Goal: Task Accomplishment & Management: Manage account settings

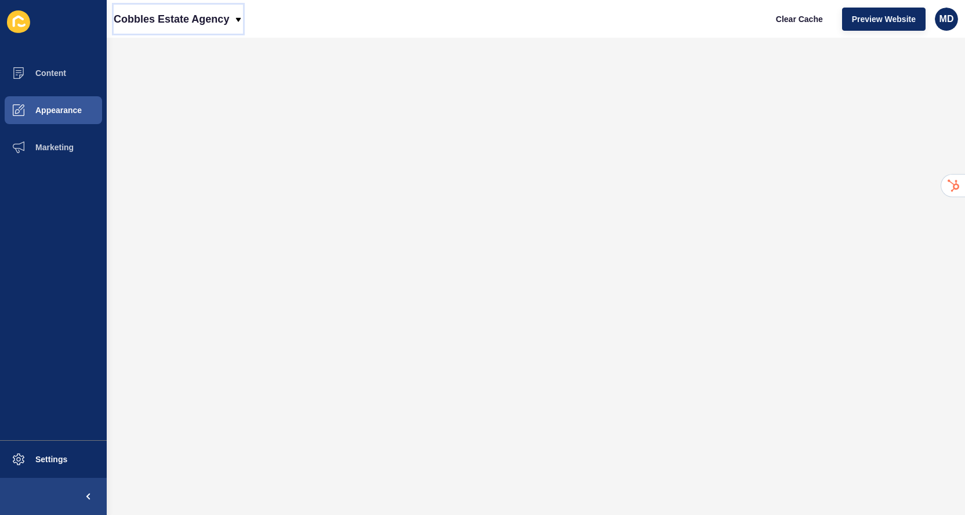
click at [155, 14] on p "Cobbles Estate Agency" at bounding box center [171, 19] width 115 height 29
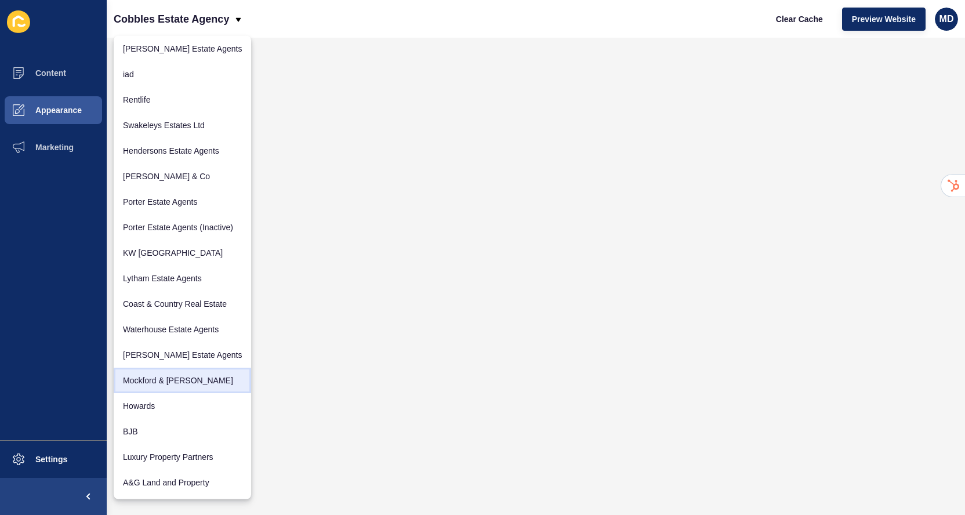
click at [148, 378] on link "Mockford & [PERSON_NAME]" at bounding box center [182, 381] width 137 height 26
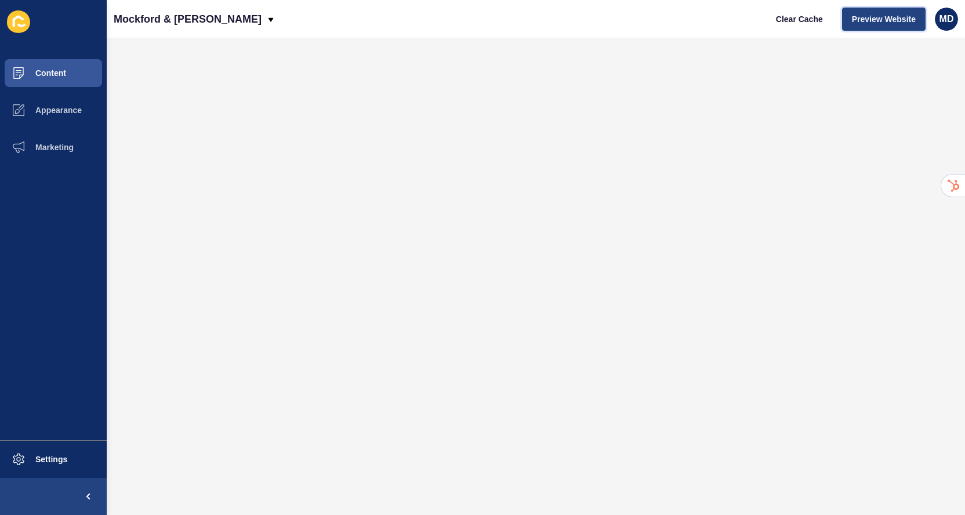
click at [869, 22] on span "Preview Website" at bounding box center [884, 19] width 64 height 12
click at [65, 70] on span "Content" at bounding box center [32, 72] width 68 height 9
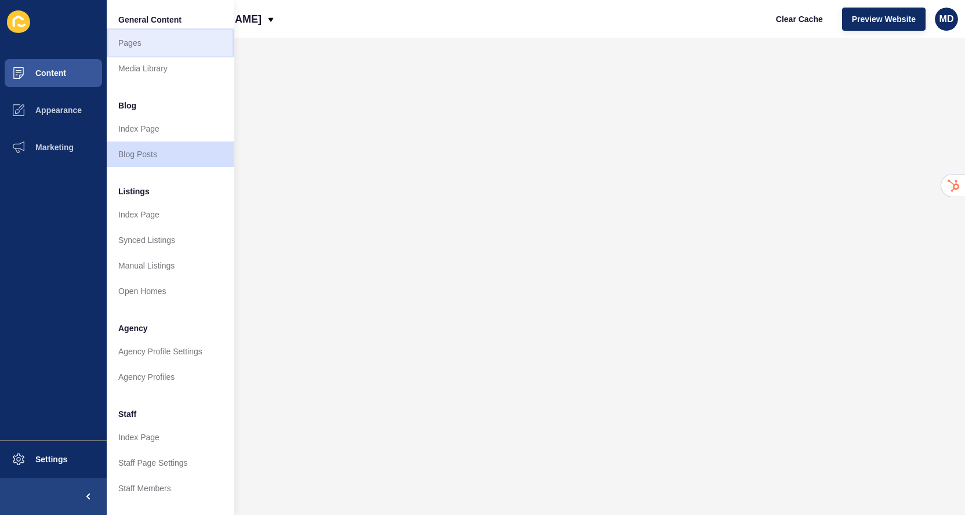
click at [141, 38] on link "Pages" at bounding box center [171, 43] width 128 height 26
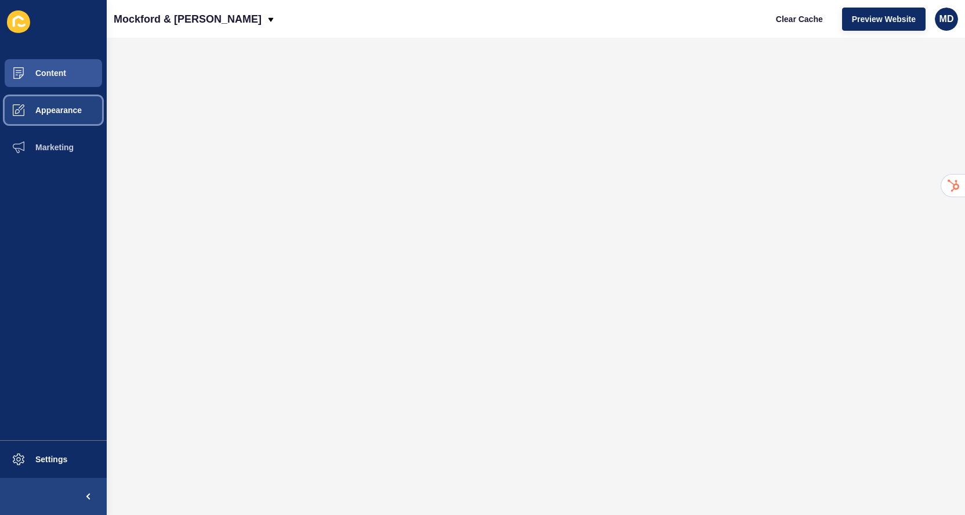
click at [44, 93] on button "Appearance" at bounding box center [53, 110] width 107 height 37
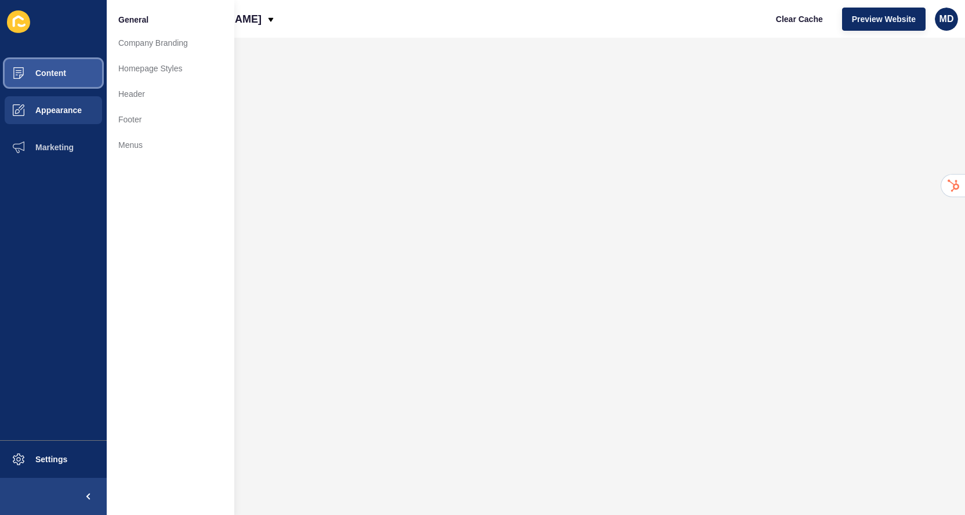
click at [56, 74] on span "Content" at bounding box center [32, 72] width 68 height 9
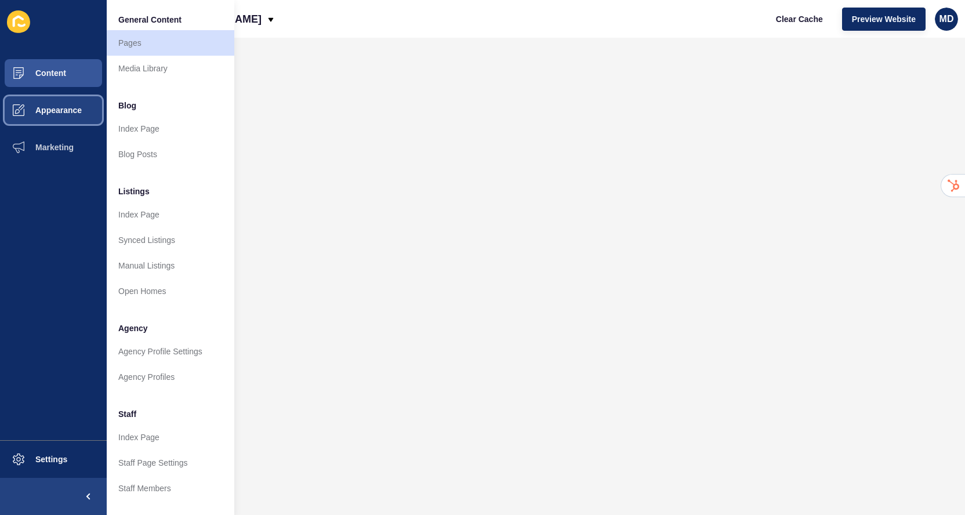
click at [69, 107] on span "Appearance" at bounding box center [39, 110] width 83 height 9
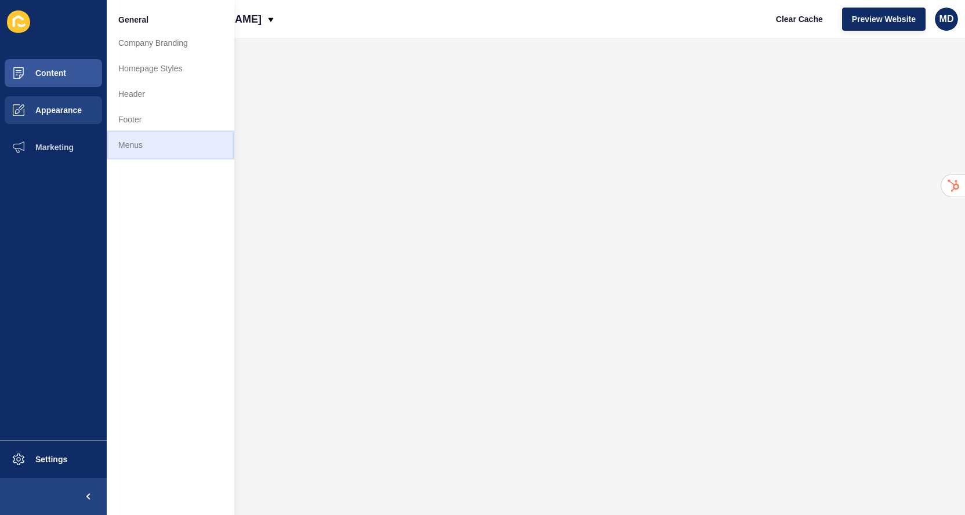
click at [139, 143] on link "Menus" at bounding box center [171, 145] width 128 height 26
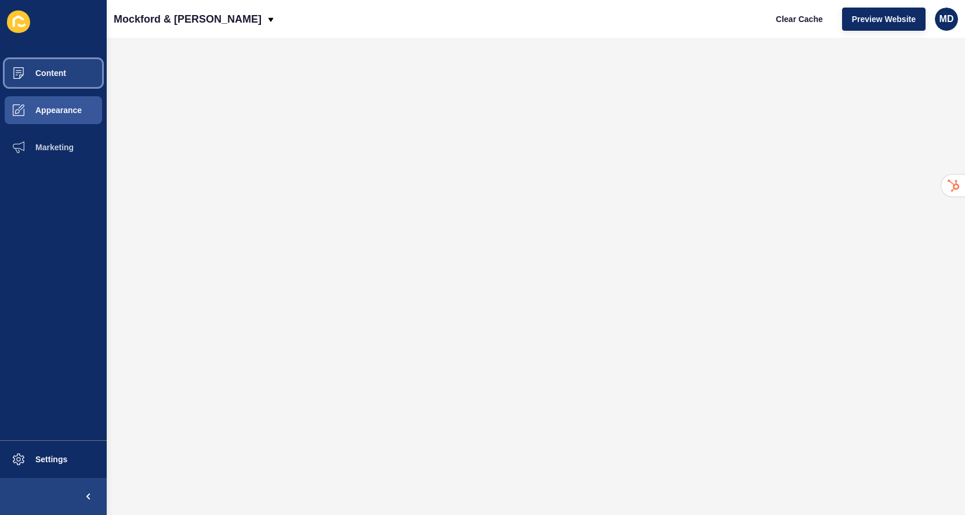
click at [71, 78] on button "Content" at bounding box center [53, 72] width 107 height 37
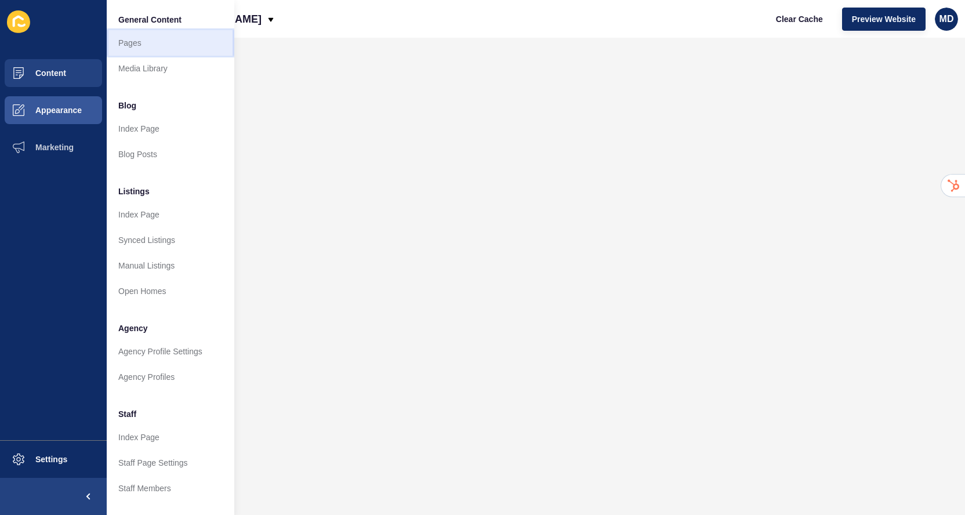
click at [141, 39] on link "Pages" at bounding box center [171, 43] width 128 height 26
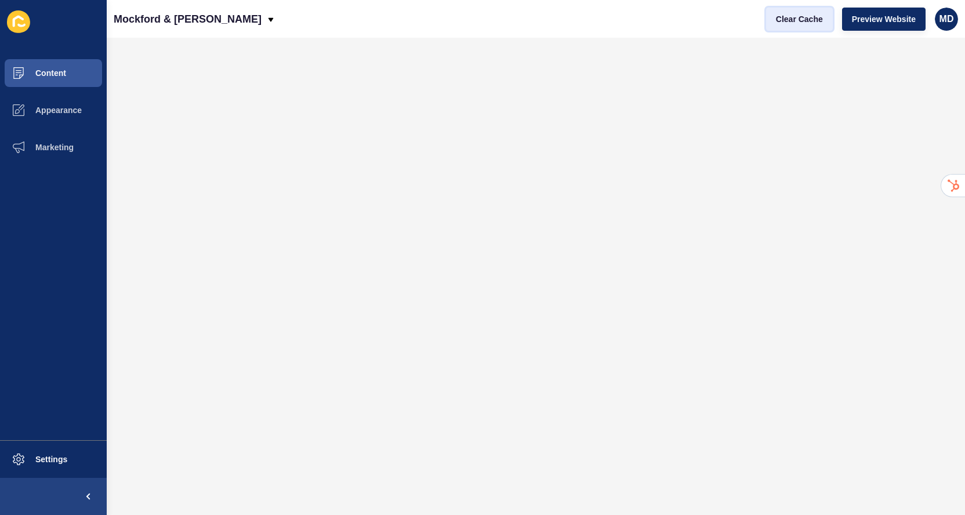
click at [789, 9] on button "Clear Cache" at bounding box center [799, 19] width 67 height 23
click at [183, 10] on p "Mockford & [PERSON_NAME]" at bounding box center [188, 19] width 148 height 29
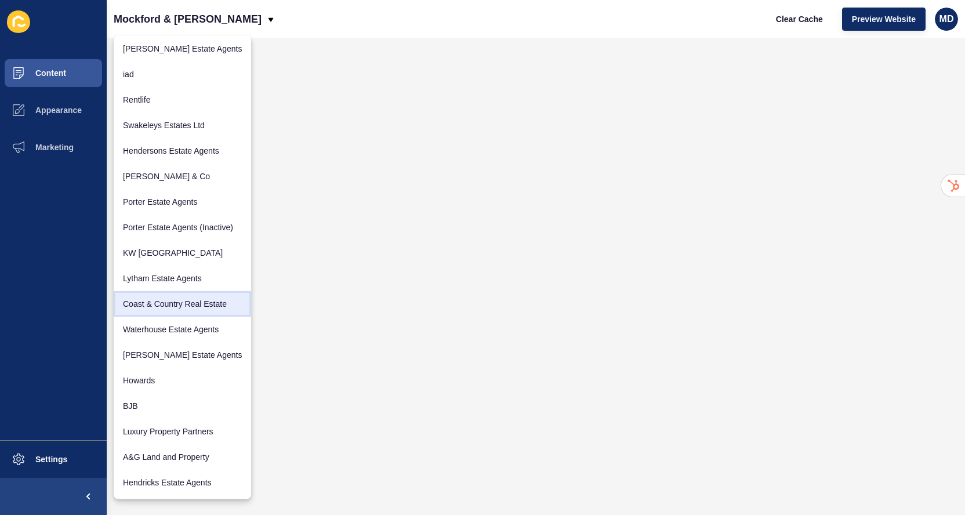
click at [149, 308] on link "Coast & Country Real Estate" at bounding box center [182, 304] width 137 height 26
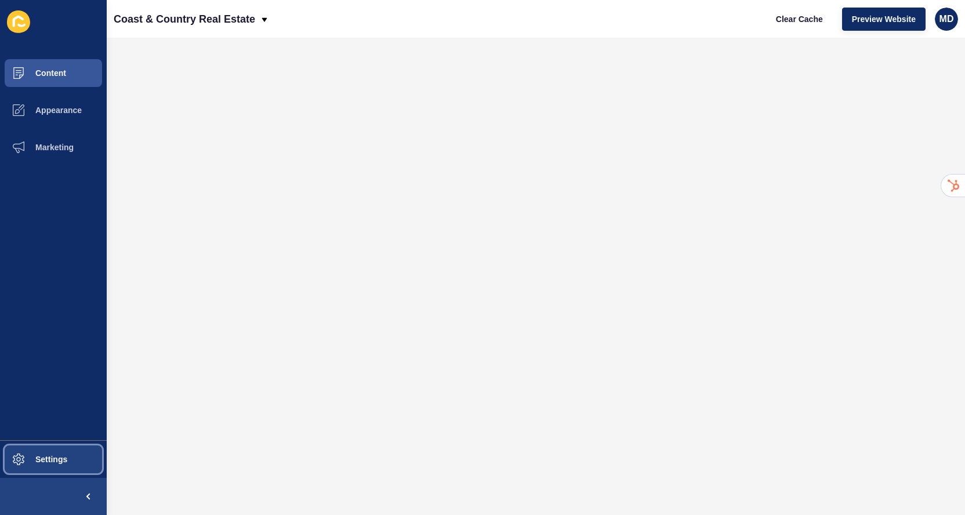
click at [52, 473] on button "Settings" at bounding box center [53, 459] width 107 height 37
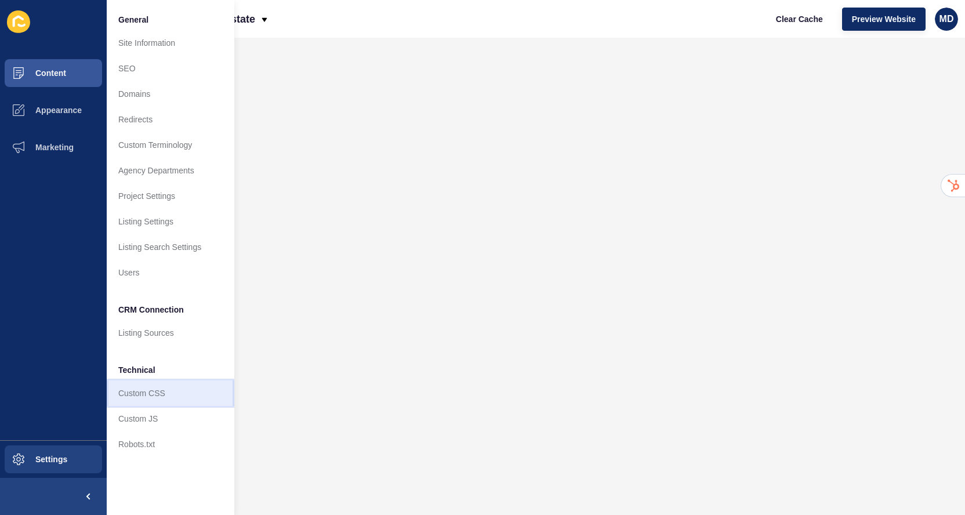
click at [159, 390] on link "Custom CSS" at bounding box center [171, 393] width 128 height 26
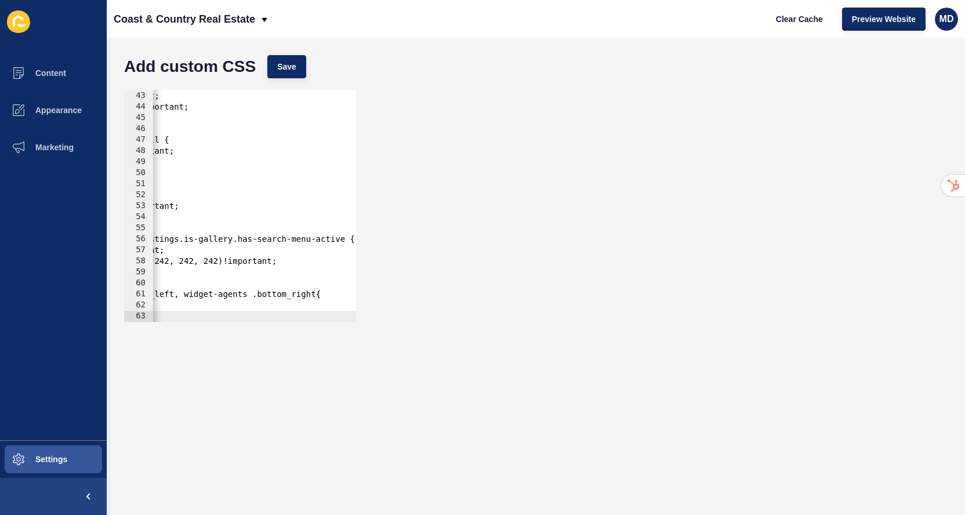
scroll to position [0, 108]
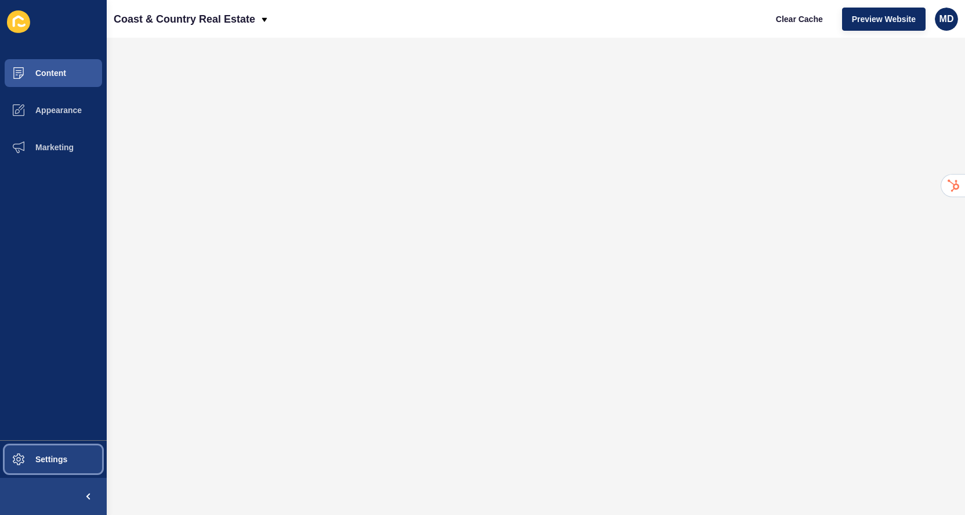
click at [85, 464] on button "Settings" at bounding box center [53, 459] width 107 height 37
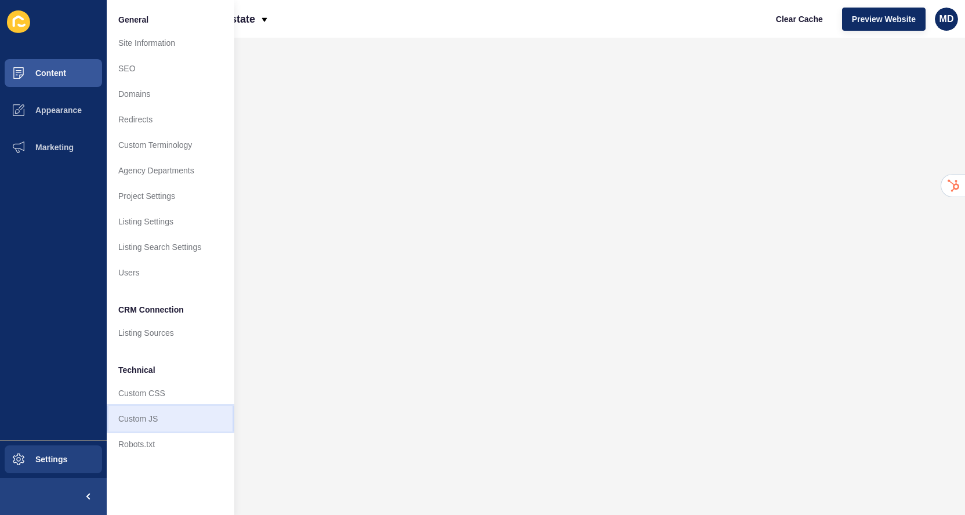
click at [151, 412] on link "Custom JS" at bounding box center [171, 419] width 128 height 26
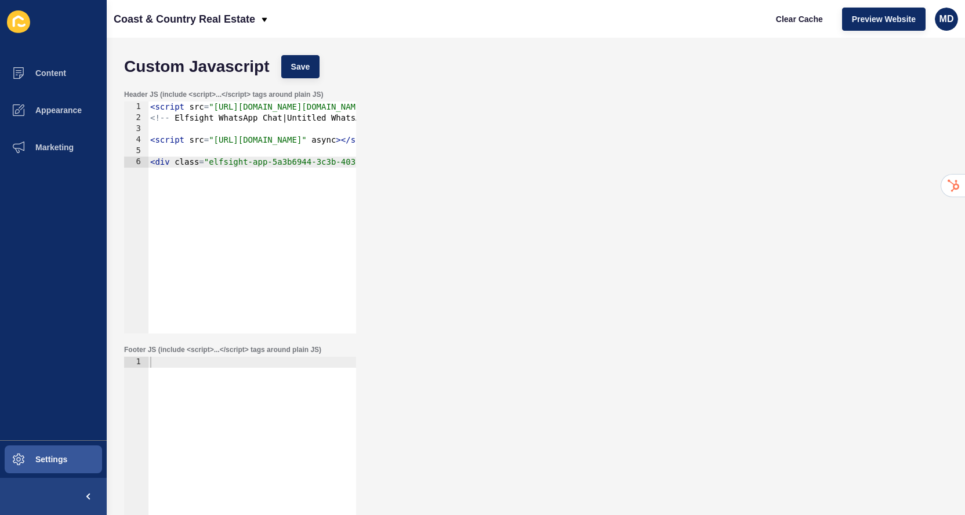
click at [216, 153] on div "< script src = "[URL][DOMAIN_NAME][DOMAIN_NAME][DOMAIN_NAME]" type = "text/java…" at bounding box center [942, 228] width 1588 height 254
click at [212, 126] on div "< script src = "[URL][DOMAIN_NAME][DOMAIN_NAME][DOMAIN_NAME]" type = "text/java…" at bounding box center [942, 228] width 1588 height 254
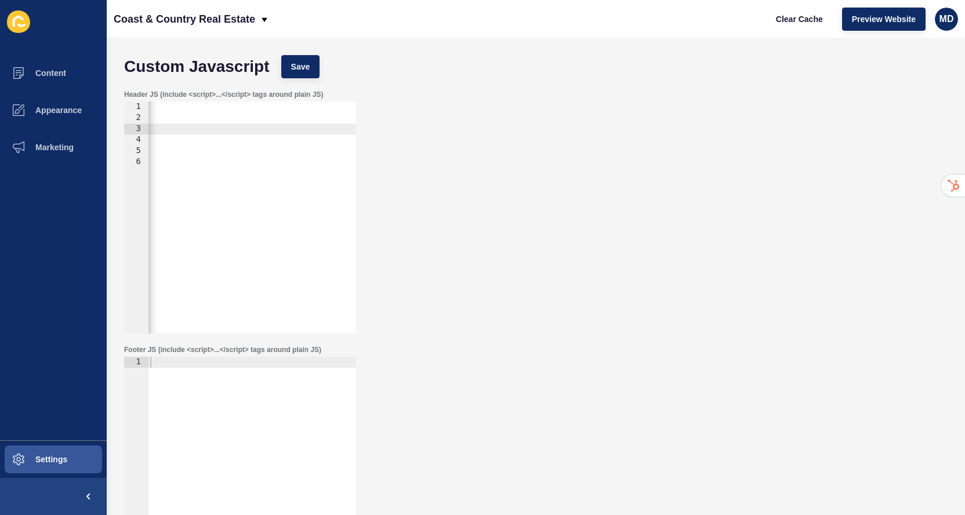
scroll to position [0, 611]
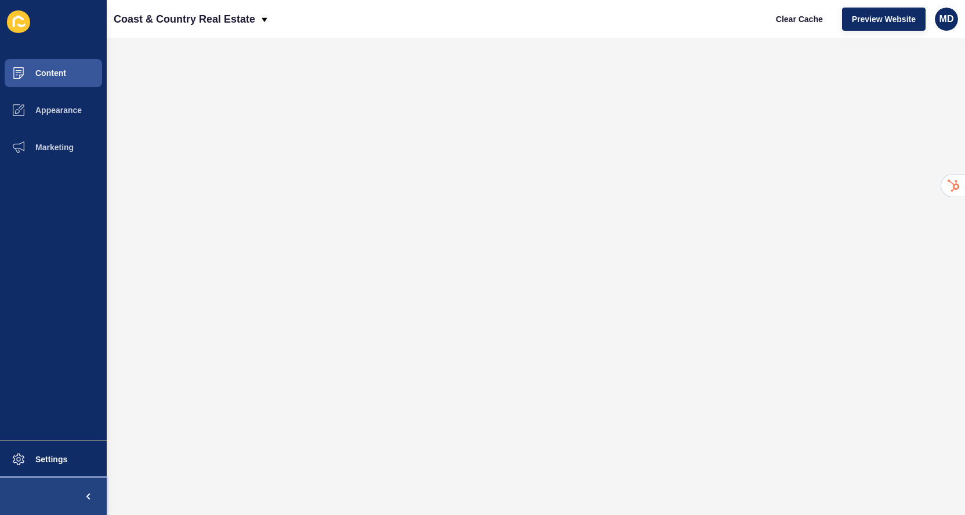
click at [64, 478] on button at bounding box center [53, 496] width 107 height 37
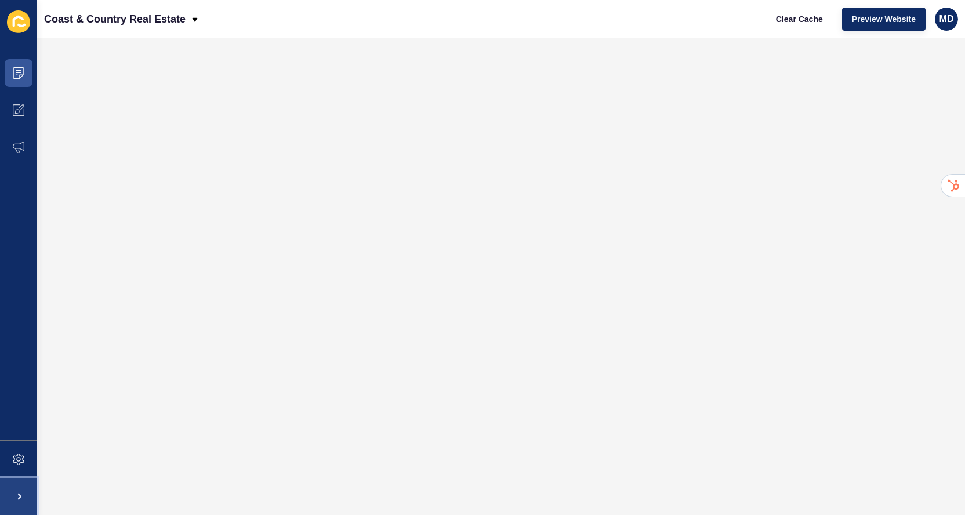
click at [26, 505] on span at bounding box center [18, 496] width 37 height 37
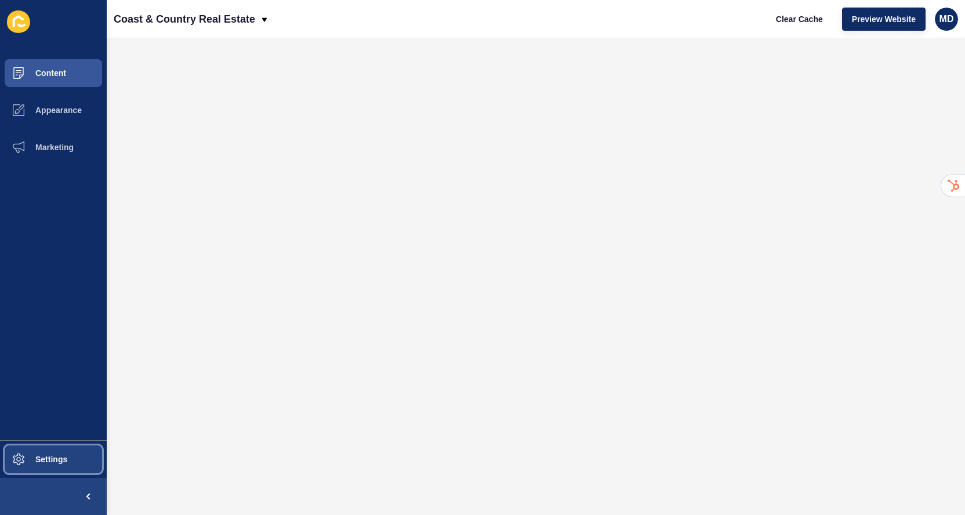
click at [28, 466] on span at bounding box center [18, 459] width 37 height 37
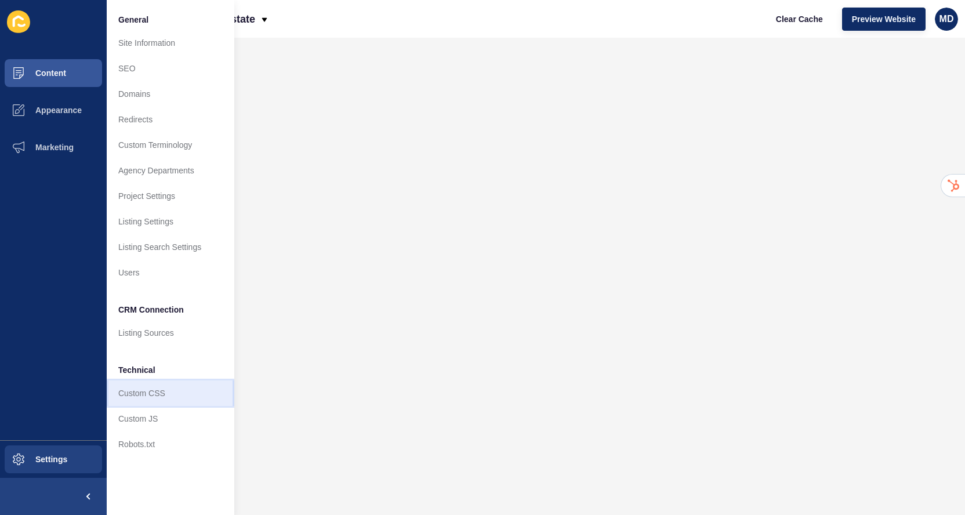
click at [146, 393] on link "Custom CSS" at bounding box center [171, 393] width 128 height 26
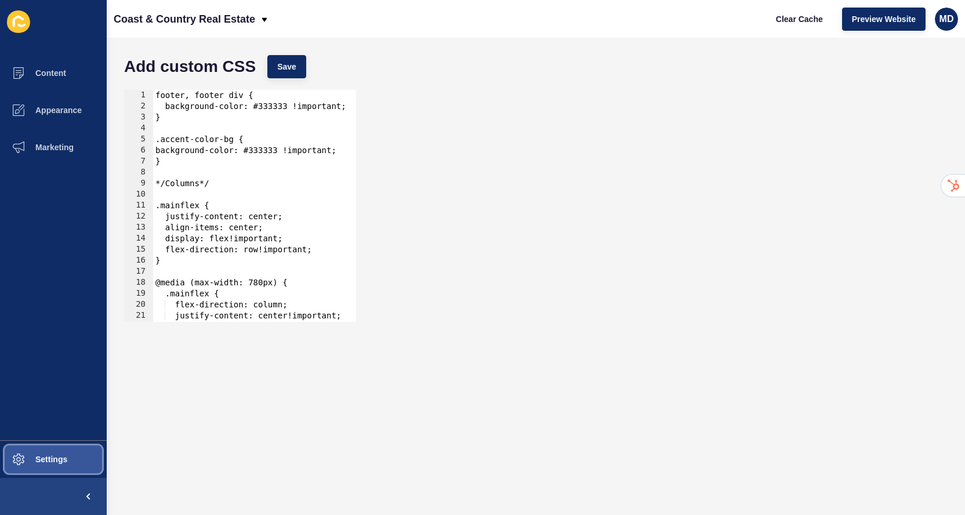
click at [42, 452] on button "Settings" at bounding box center [53, 459] width 107 height 37
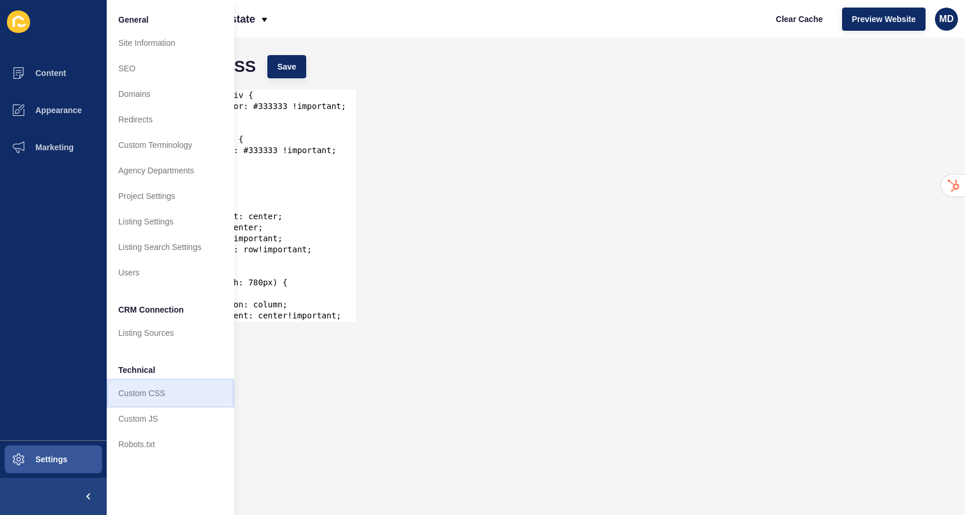
click at [138, 405] on link "Custom CSS" at bounding box center [171, 393] width 128 height 26
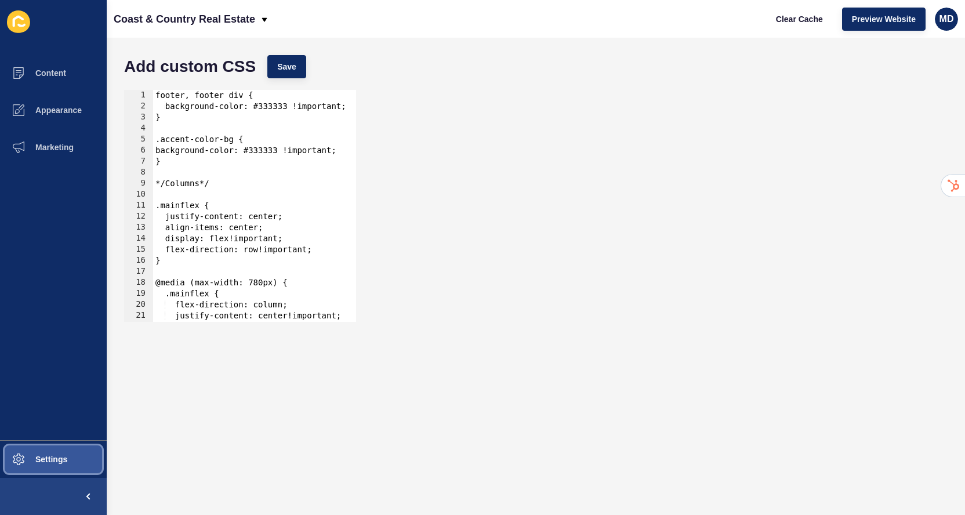
click at [69, 457] on button "Settings" at bounding box center [53, 459] width 107 height 37
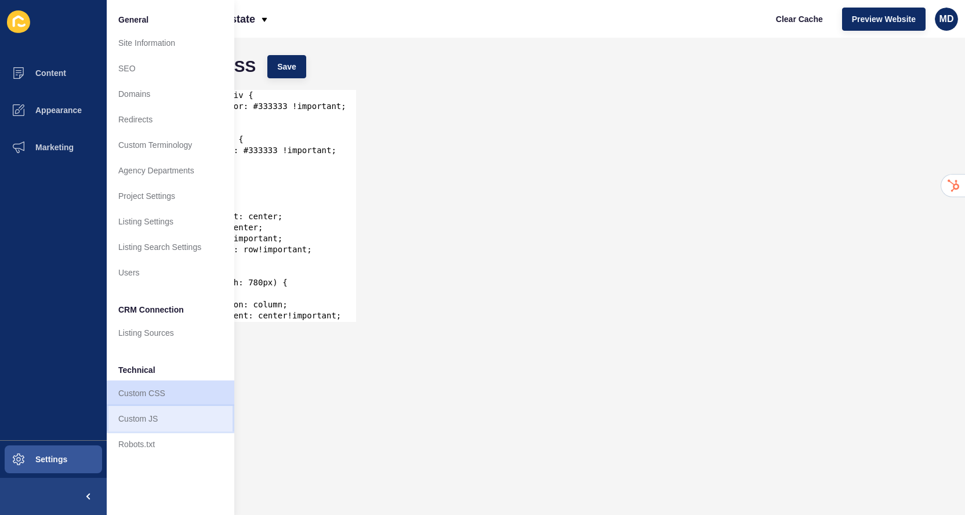
click at [134, 414] on link "Custom JS" at bounding box center [171, 419] width 128 height 26
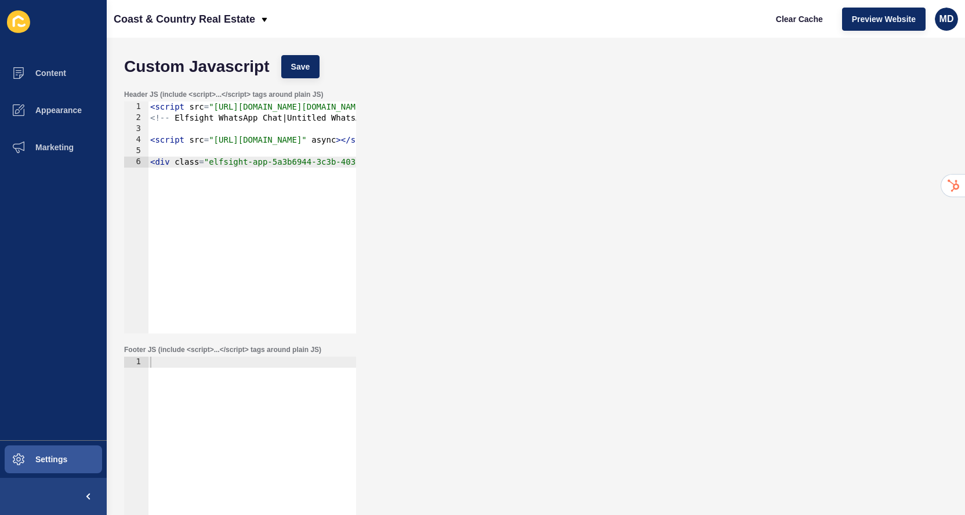
click at [254, 162] on div "< script src = "[URL][DOMAIN_NAME][DOMAIN_NAME][DOMAIN_NAME]" type = "text/java…" at bounding box center [942, 228] width 1588 height 254
click at [250, 143] on div "< script src = "[URL][DOMAIN_NAME][DOMAIN_NAME][DOMAIN_NAME]" type = "text/java…" at bounding box center [942, 228] width 1588 height 254
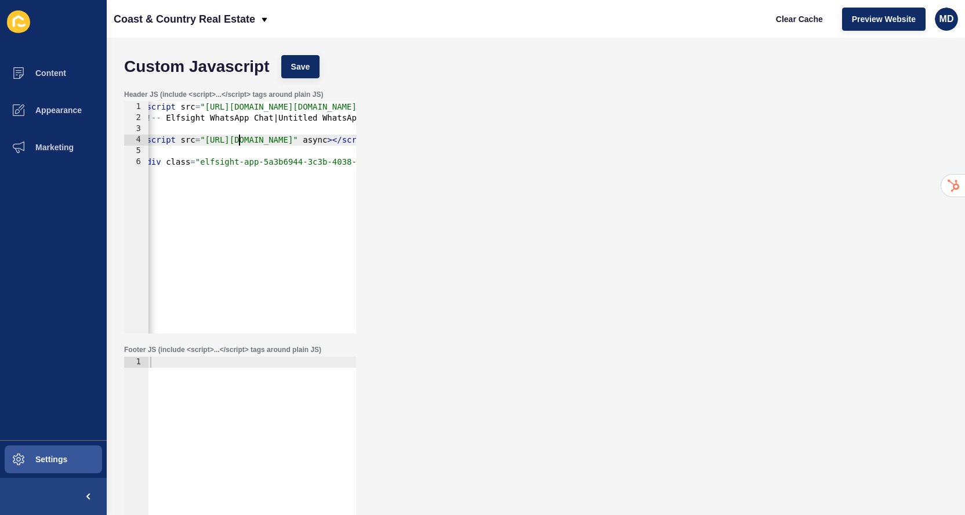
scroll to position [0, 12]
click at [268, 115] on div "< script src = "[URL][DOMAIN_NAME][DOMAIN_NAME][DOMAIN_NAME]" type = "text/java…" at bounding box center [930, 228] width 1588 height 254
type textarea "<!-- Elfsight WhatsApp Chat | Untitled WhatsApp Chat -->"
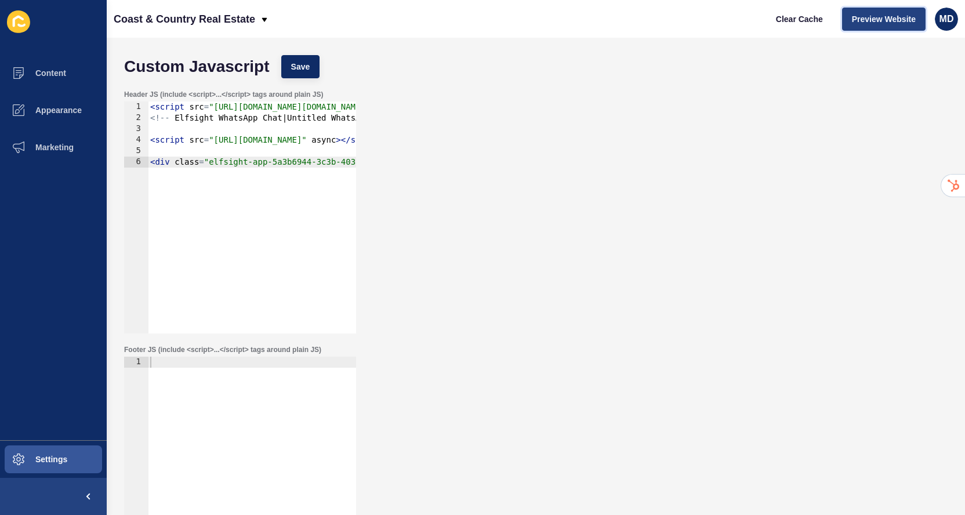
click at [857, 26] on button "Preview Website" at bounding box center [883, 19] width 83 height 23
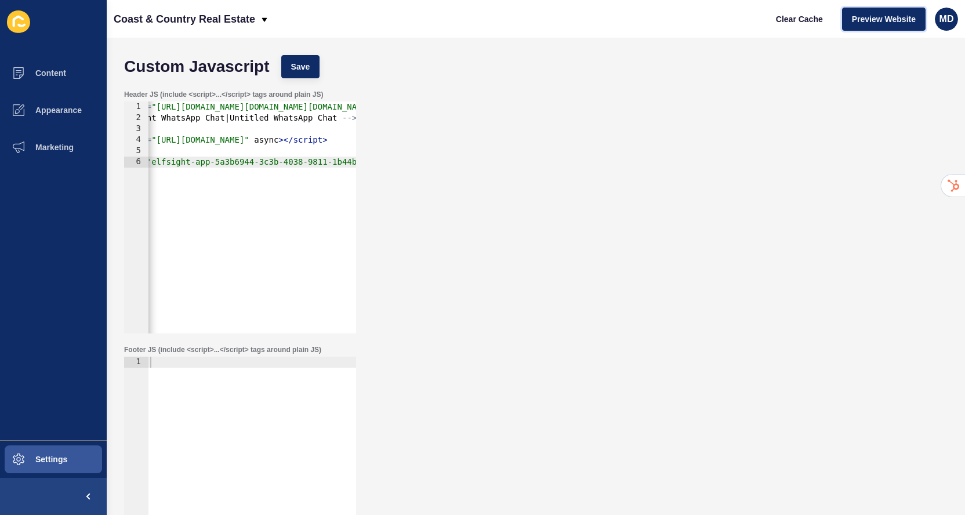
scroll to position [0, 75]
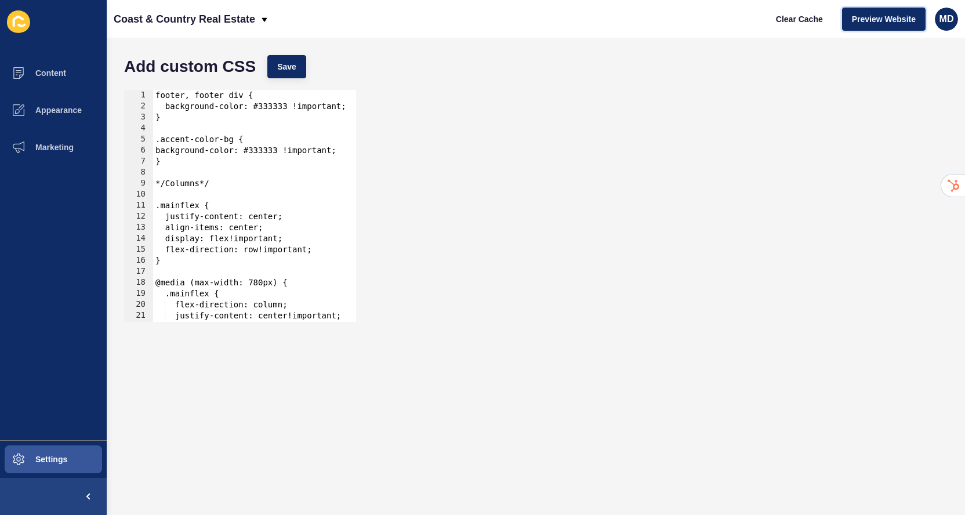
scroll to position [0, 1]
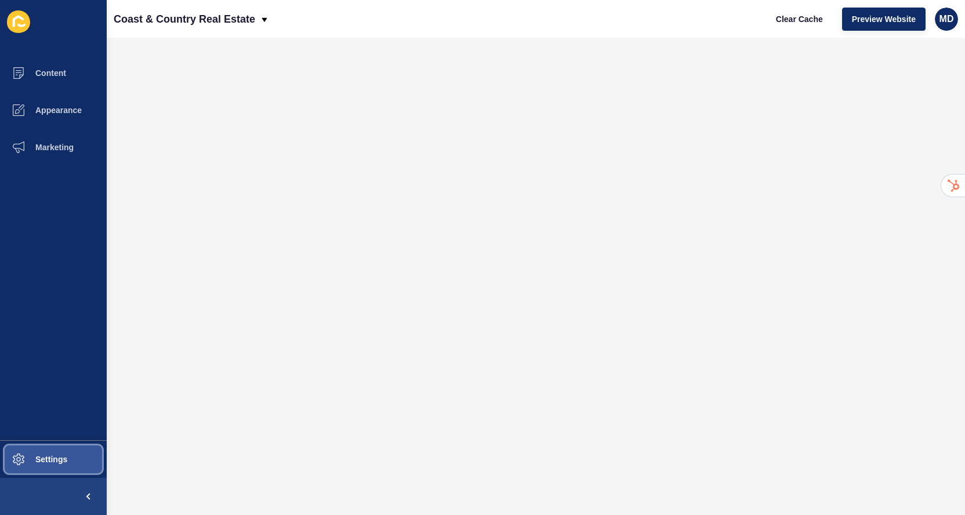
click at [56, 467] on button "Settings" at bounding box center [53, 459] width 107 height 37
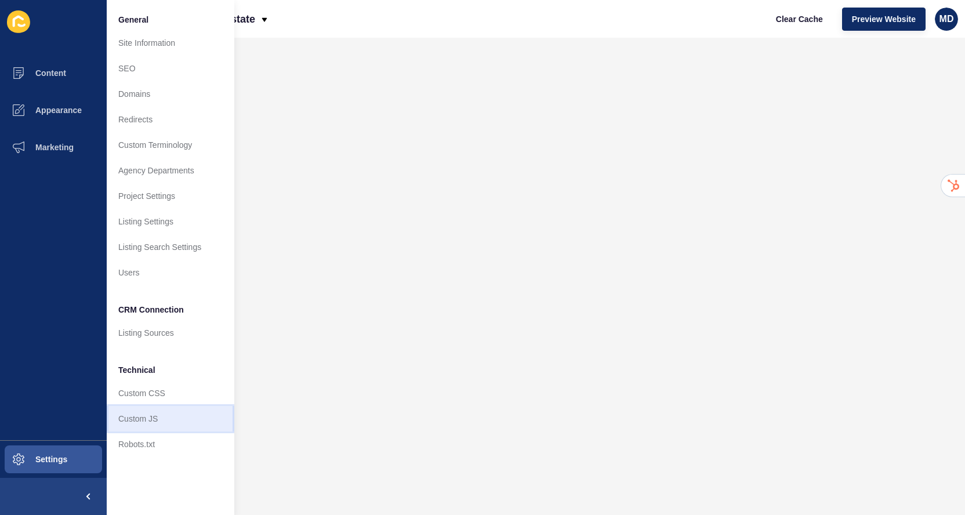
click at [139, 417] on link "Custom JS" at bounding box center [171, 419] width 128 height 26
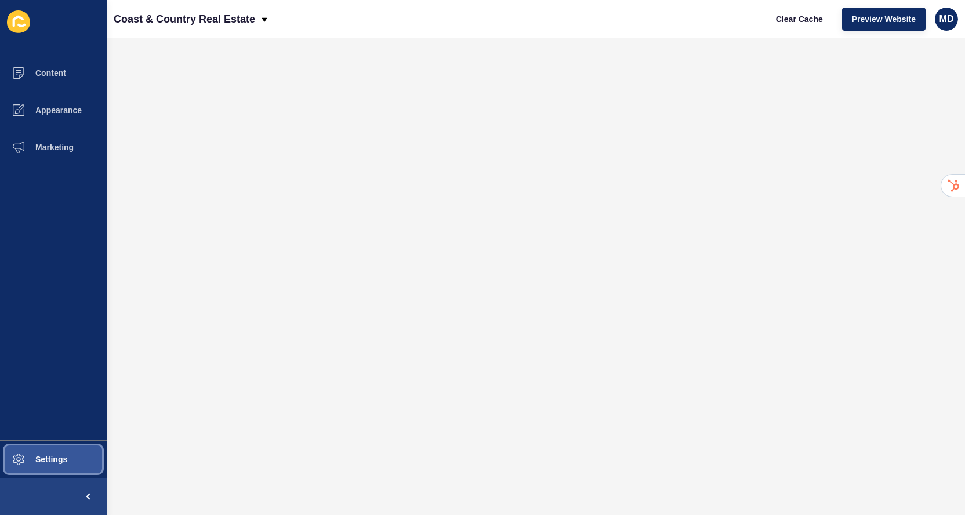
click at [48, 457] on span "Settings" at bounding box center [32, 458] width 69 height 9
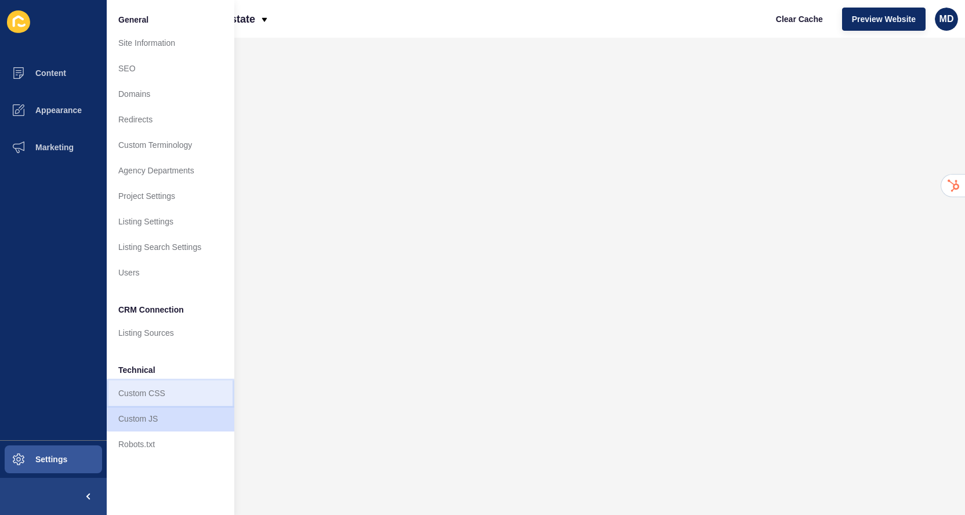
click at [143, 391] on link "Custom CSS" at bounding box center [171, 393] width 128 height 26
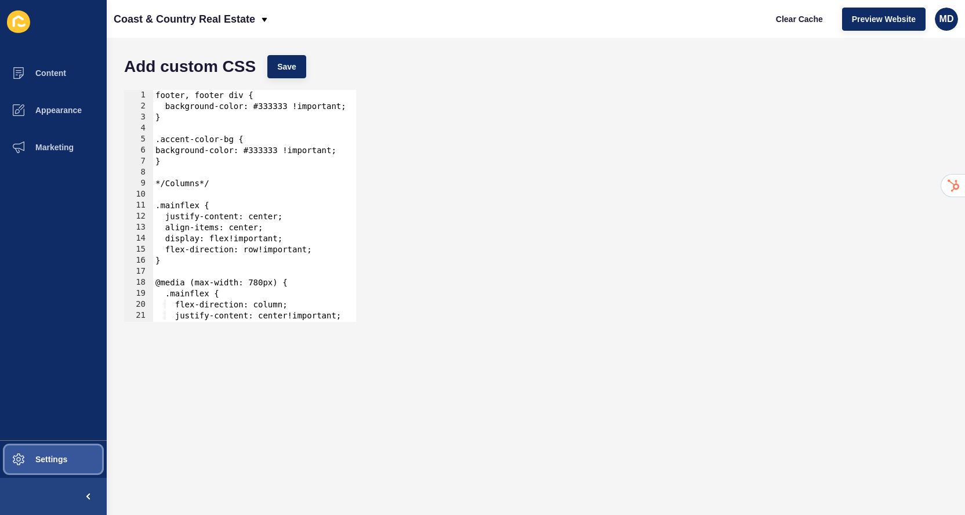
click at [49, 452] on button "Settings" at bounding box center [53, 459] width 107 height 37
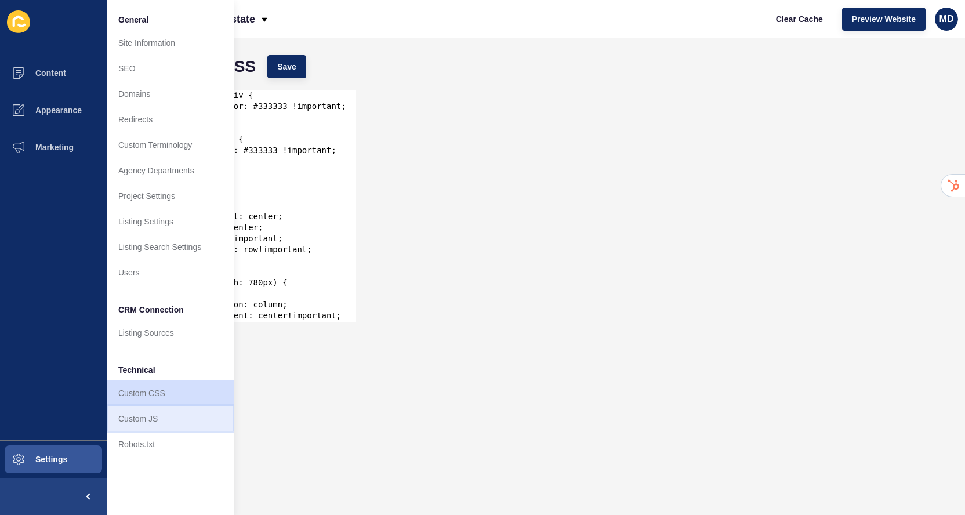
click at [154, 412] on link "Custom JS" at bounding box center [171, 419] width 128 height 26
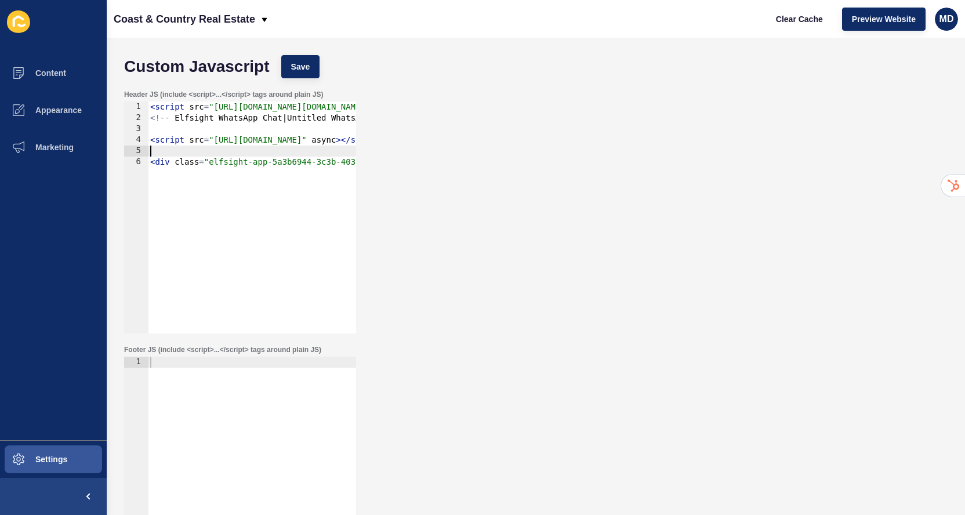
click at [215, 147] on div "< script src = "[URL][DOMAIN_NAME][DOMAIN_NAME][DOMAIN_NAME]" type = "text/java…" at bounding box center [942, 228] width 1588 height 254
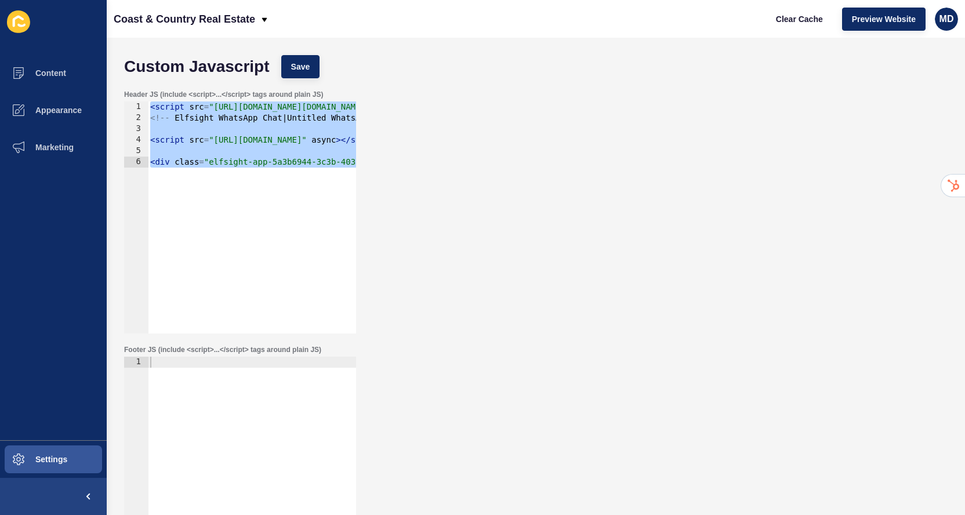
click at [591, 472] on div "Footer JS (include <script>...</script> tags around plain JS) 1 ההההההההההההההה…" at bounding box center [535, 466] width 835 height 255
click at [250, 101] on div "< script src = "[URL][DOMAIN_NAME][DOMAIN_NAME][DOMAIN_NAME]" type = "text/java…" at bounding box center [942, 228] width 1588 height 254
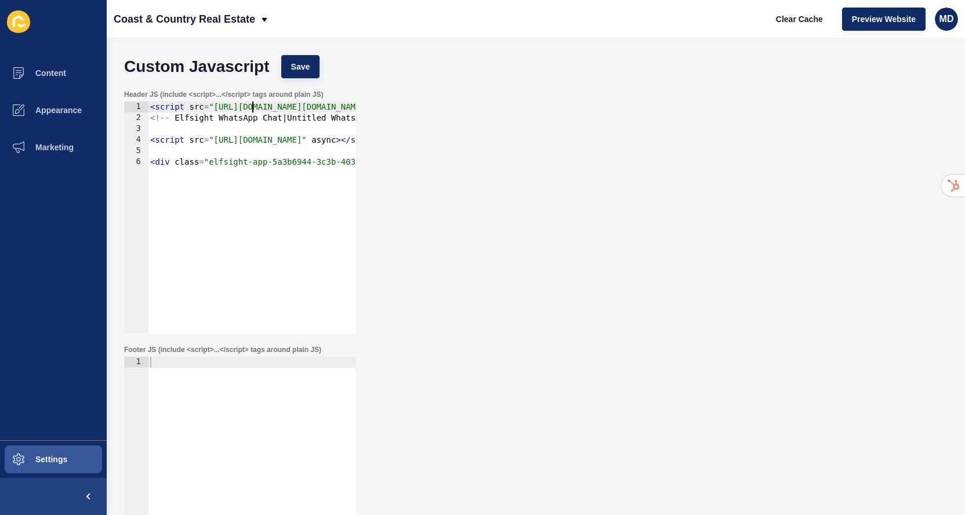
type textarea "<div class="elfsight-app-5a3b6944-3c3b-4038-9811-1b44b56eae2e" data-elfsight-ap…"
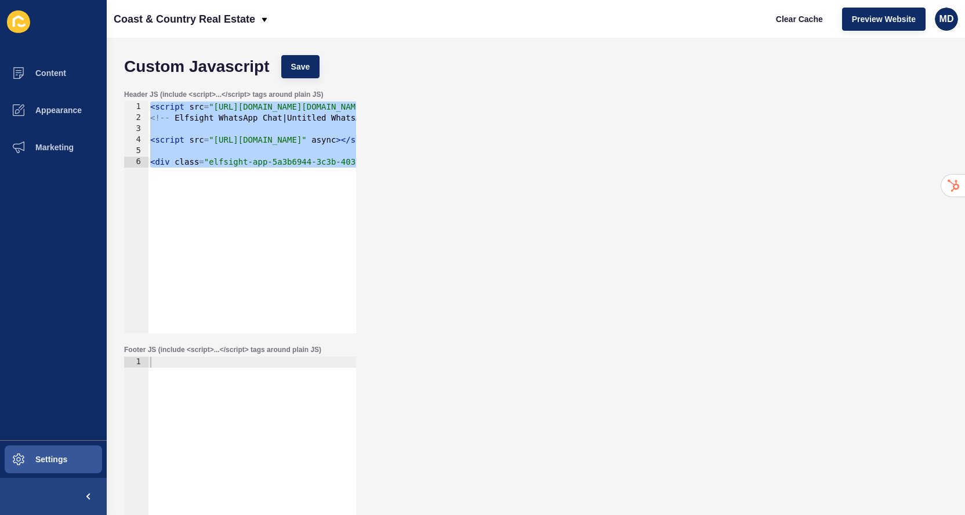
paste textarea
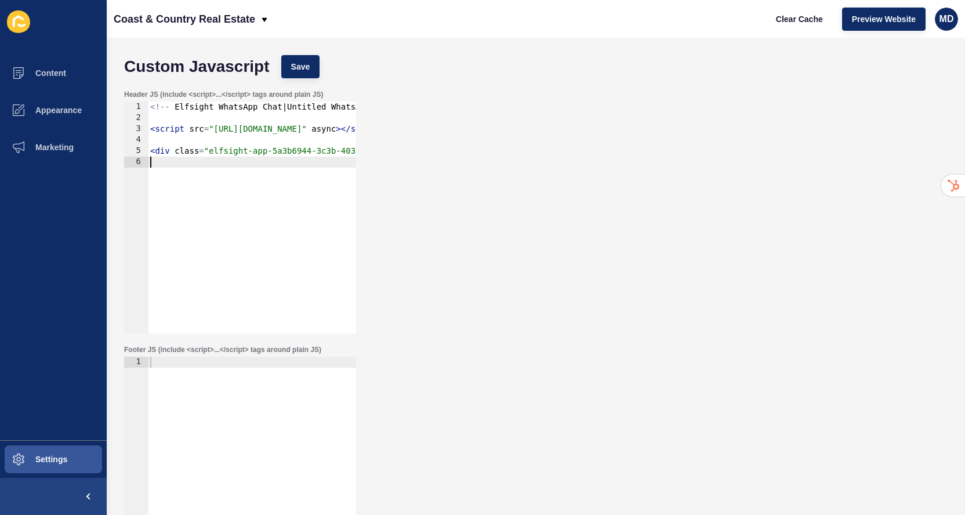
type textarea "<div class="elfsight-app-5a3b6944-3c3b-4038-9811-1b44b56eae2e" data-elfsight-ap…"
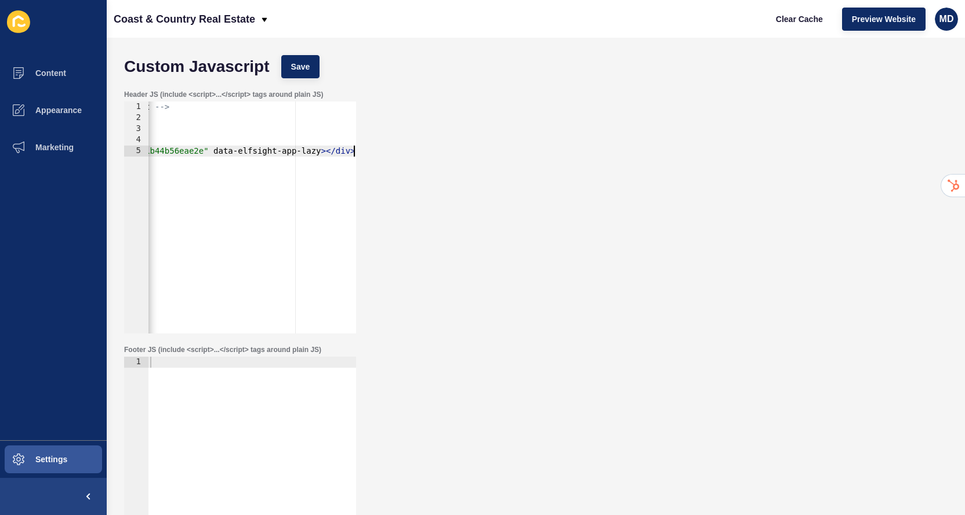
scroll to position [0, 245]
click at [303, 64] on span "Save" at bounding box center [300, 67] width 19 height 12
click at [788, 13] on span "Clear Cache" at bounding box center [799, 19] width 47 height 12
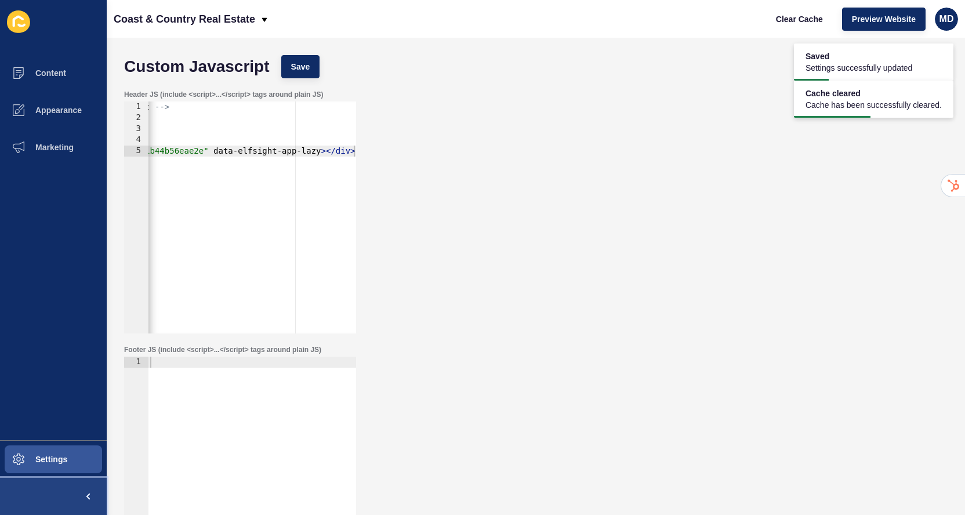
click at [44, 499] on button at bounding box center [53, 496] width 107 height 37
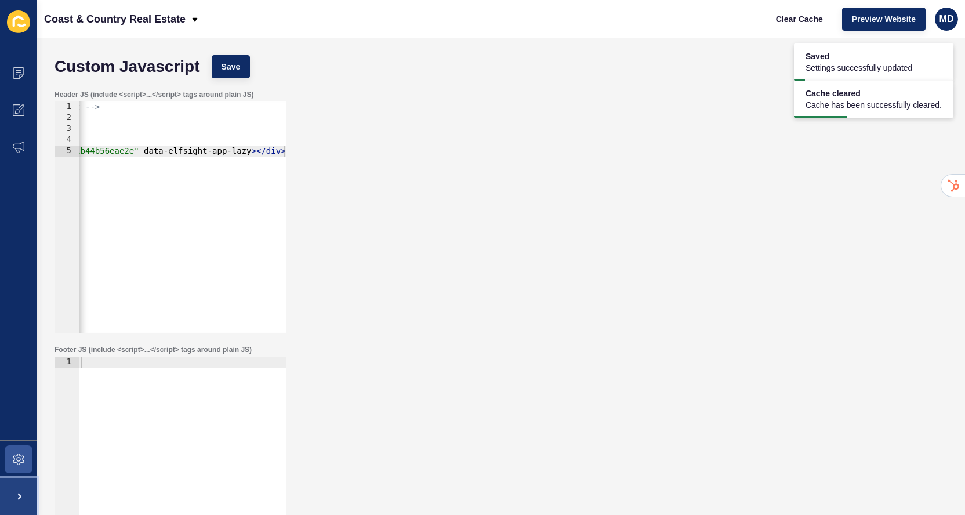
click at [19, 493] on span at bounding box center [18, 496] width 37 height 37
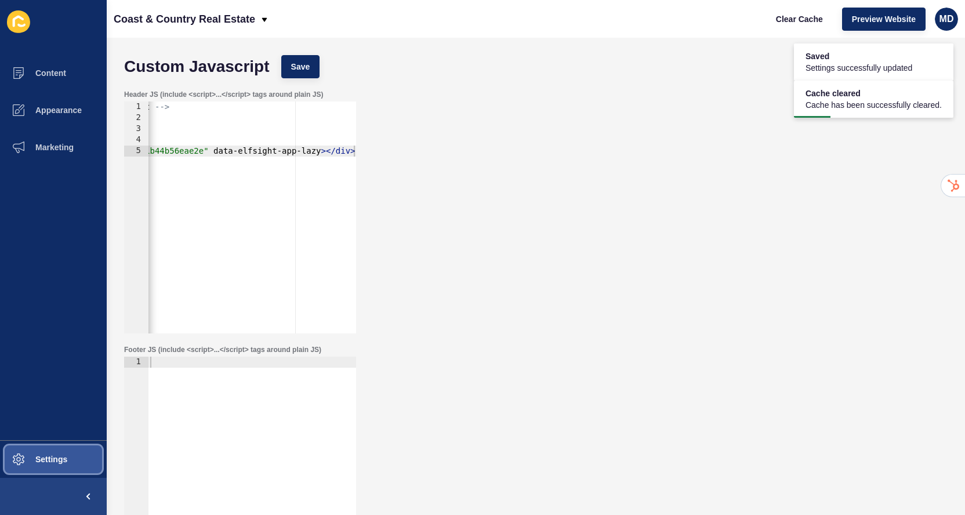
click at [16, 468] on span at bounding box center [18, 459] width 37 height 37
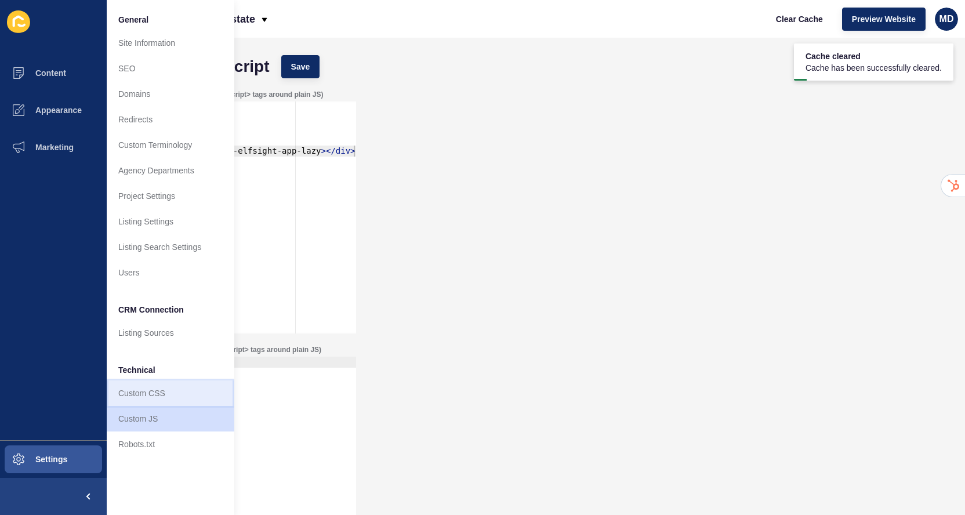
click at [142, 394] on link "Custom CSS" at bounding box center [171, 393] width 128 height 26
